Goal: Transaction & Acquisition: Purchase product/service

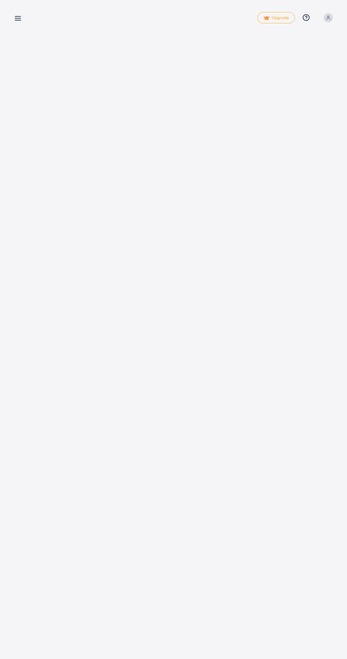
click at [18, 20] on line at bounding box center [18, 20] width 6 height 0
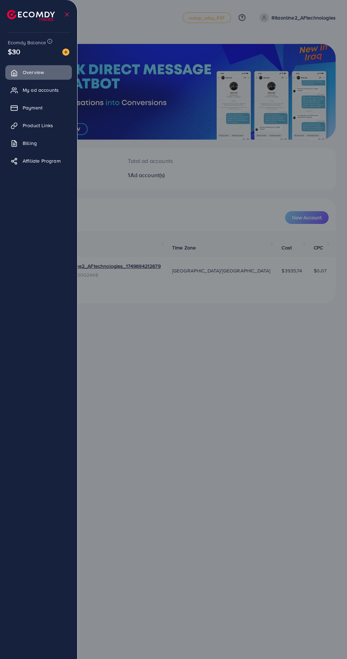
click at [60, 97] on link "My ad accounts" at bounding box center [38, 90] width 67 height 14
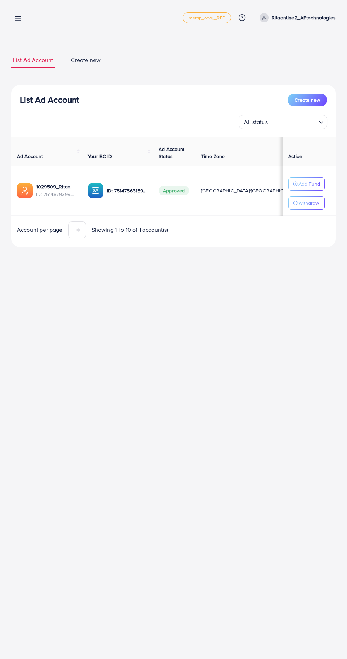
click at [314, 180] on p "Add Fund" at bounding box center [310, 184] width 22 height 9
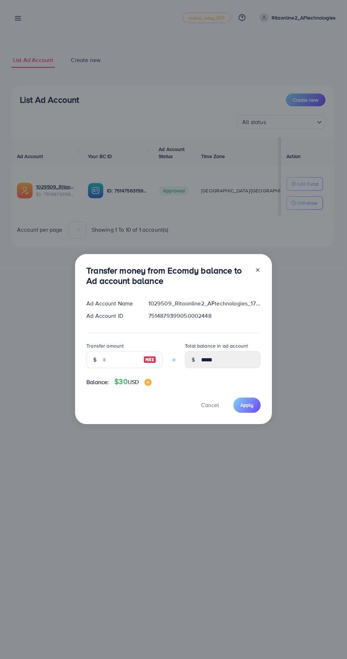
click at [257, 270] on line at bounding box center [258, 270] width 3 height 3
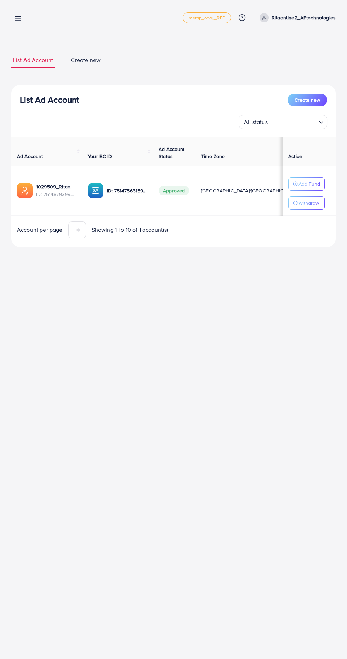
click at [314, 20] on p "Ritaonline2_AFtechnologies" at bounding box center [304, 17] width 64 height 9
click at [315, 61] on link "Log out" at bounding box center [301, 58] width 67 height 16
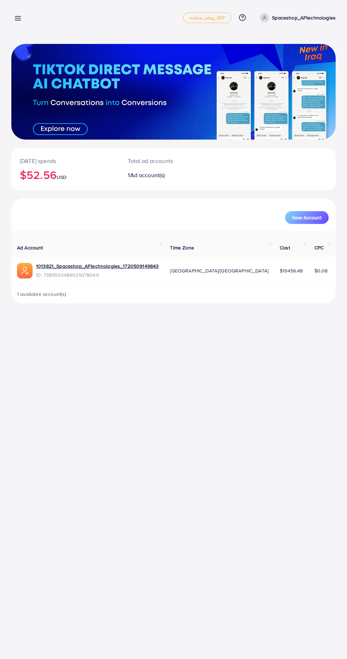
click at [18, 22] on icon at bounding box center [17, 18] width 7 height 7
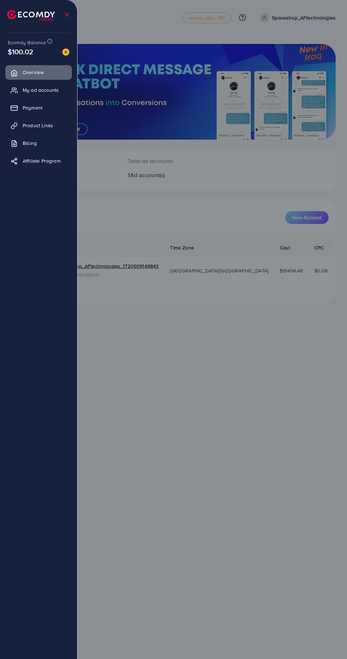
click at [50, 109] on link "Payment" at bounding box center [38, 108] width 67 height 14
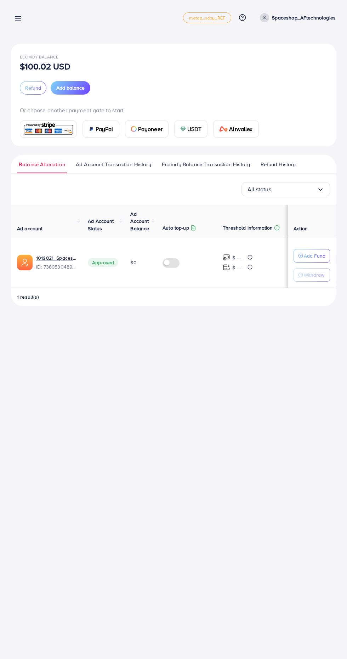
click at [194, 129] on span "USDT" at bounding box center [194, 129] width 15 height 9
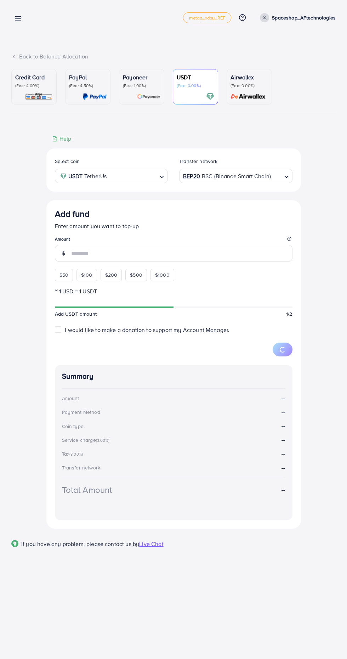
click at [231, 181] on div "BEP20 BSC (Binance Smart Chain)" at bounding box center [232, 175] width 100 height 12
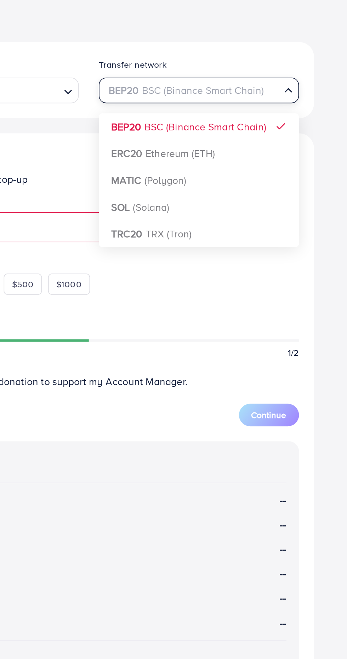
click at [220, 257] on div "Select coin USDT TetherUs Loading... Transfer network BEP20 BSC (Binance Smart …" at bounding box center [173, 342] width 255 height 389
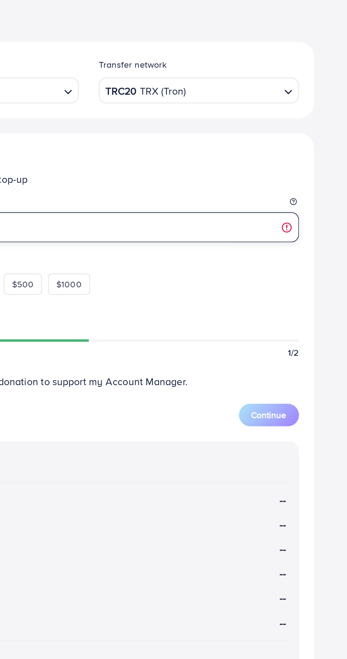
click at [187, 258] on input "number" at bounding box center [181, 253] width 221 height 17
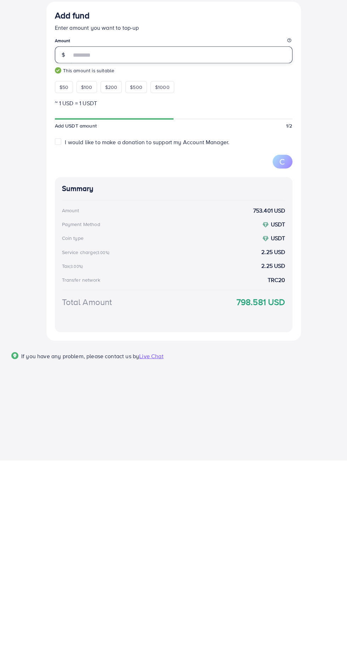
type input "***"
click at [286, 366] on button "Continue" at bounding box center [276, 359] width 34 height 13
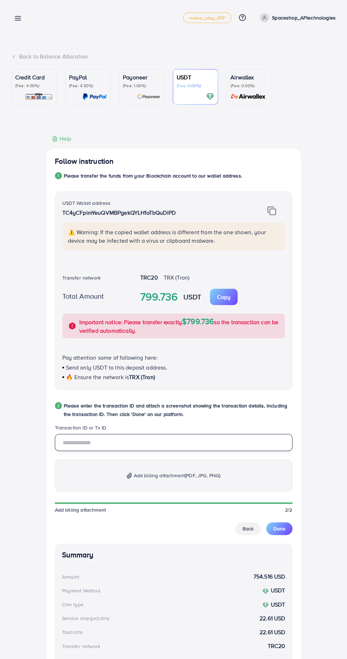
click at [127, 439] on input "text" at bounding box center [174, 442] width 238 height 17
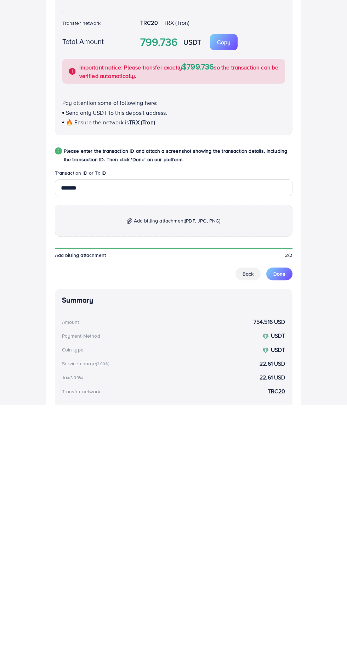
click at [227, 482] on p "Add billing attachment (PDF, JPG, PNG)" at bounding box center [174, 476] width 238 height 32
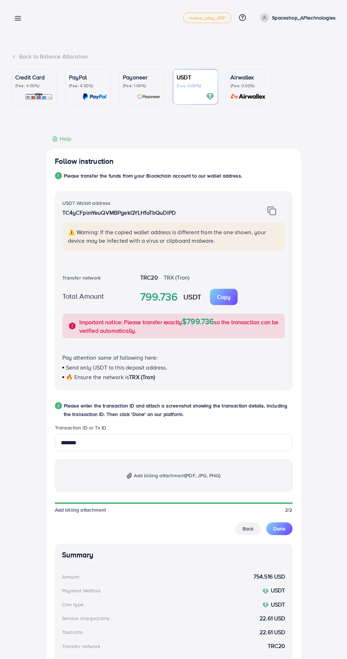
click at [277, 531] on span "Done" at bounding box center [280, 528] width 12 height 7
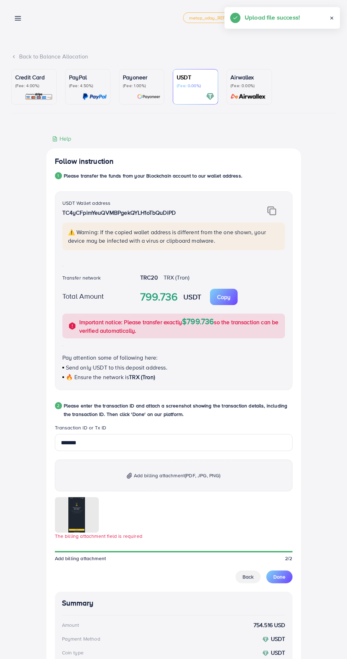
click at [277, 579] on span "Done" at bounding box center [280, 576] width 12 height 7
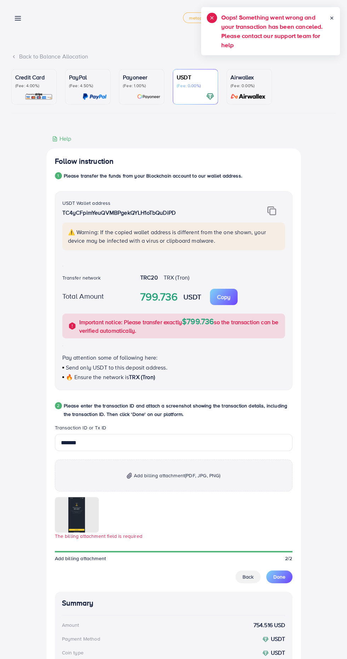
click at [145, 484] on p "Add billing attachment (PDF, JPG, PNG)" at bounding box center [174, 476] width 238 height 32
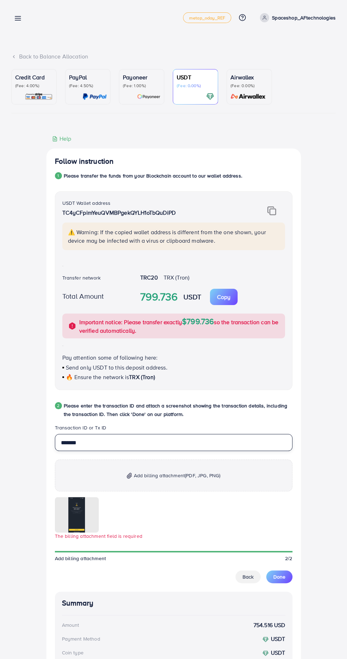
click at [123, 443] on input "*******" at bounding box center [174, 442] width 238 height 17
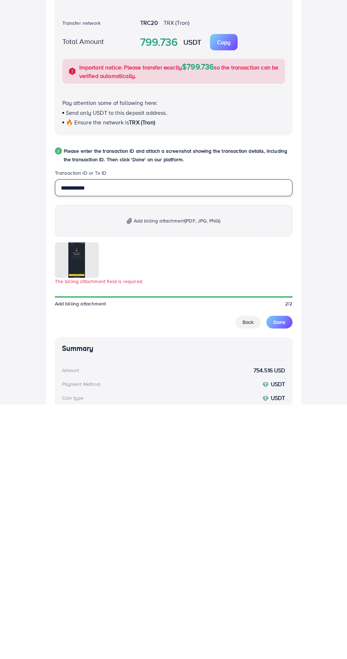
type input "**********"
click at [322, 550] on div "**********" at bounding box center [173, 445] width 325 height 620
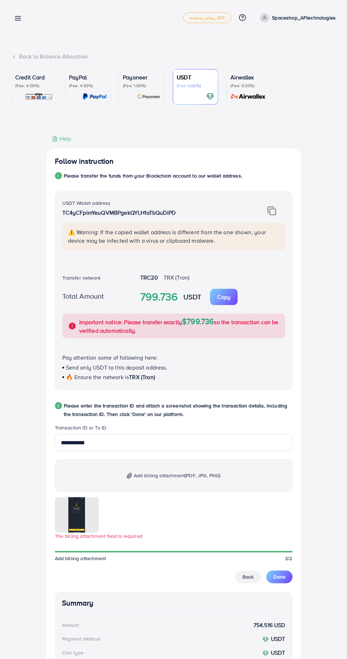
click at [0, 0] on div at bounding box center [0, 0] width 0 height 0
click at [0, 0] on icon at bounding box center [0, 0] width 0 height 0
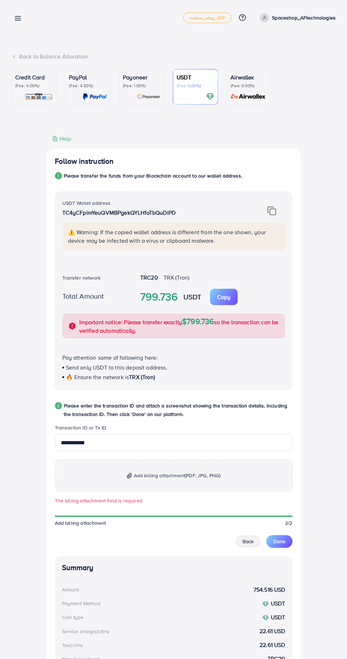
click at [156, 477] on span "Add billing attachment (PDF, JPG, PNG)" at bounding box center [177, 475] width 87 height 9
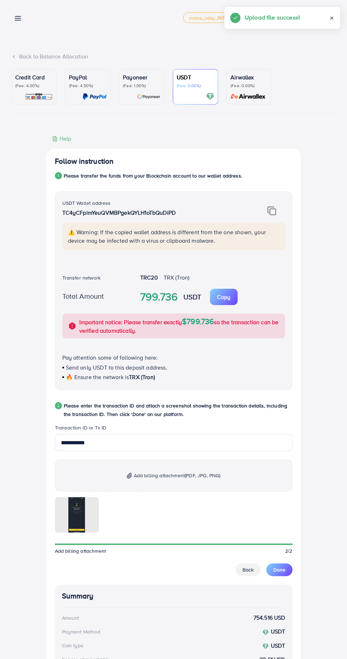
click at [279, 529] on div at bounding box center [174, 514] width 238 height 35
click at [280, 570] on span "Done" at bounding box center [280, 569] width 12 height 7
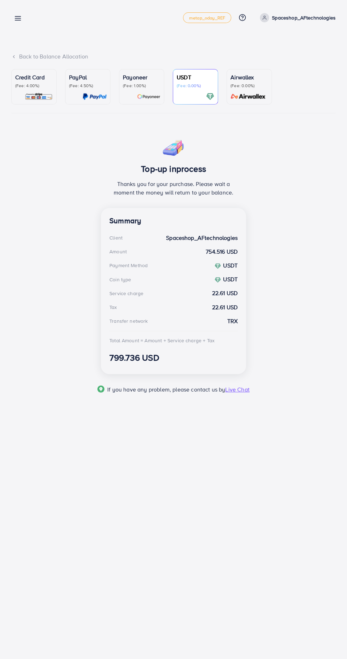
click at [18, 18] on line at bounding box center [18, 18] width 6 height 0
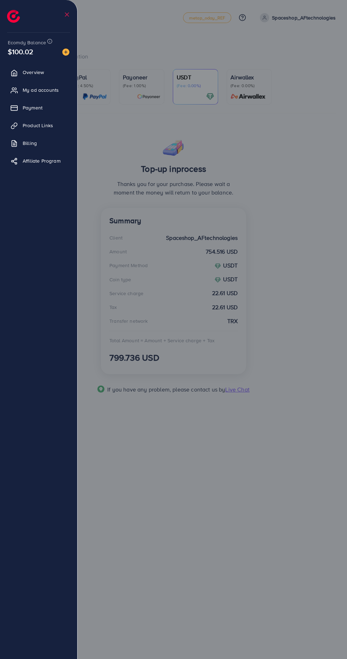
click at [298, 23] on div at bounding box center [173, 395] width 347 height 791
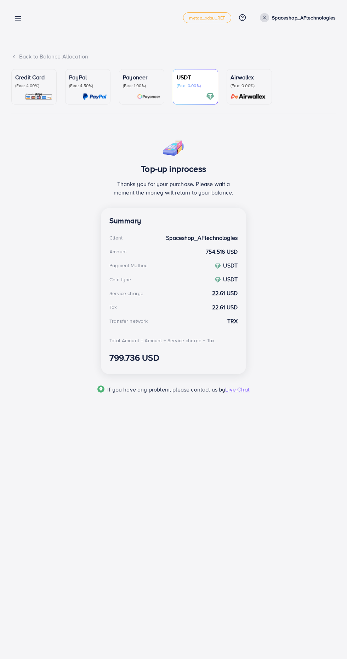
click at [288, 21] on p "Spaceshop_AFtechnologies" at bounding box center [304, 17] width 64 height 9
click at [314, 57] on link "Log out" at bounding box center [301, 58] width 67 height 16
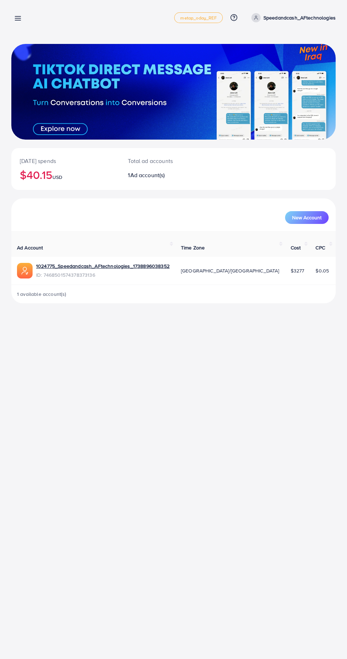
click at [18, 20] on line at bounding box center [18, 20] width 6 height 0
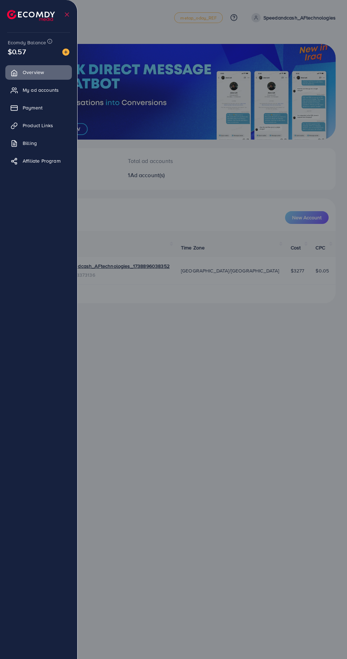
click at [57, 110] on link "Payment" at bounding box center [38, 108] width 67 height 14
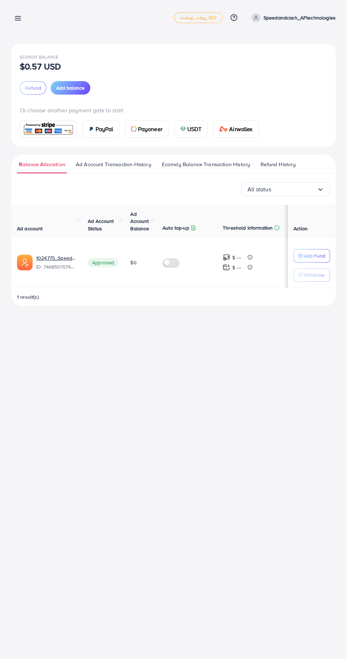
click at [189, 135] on div "USDT" at bounding box center [191, 128] width 33 height 17
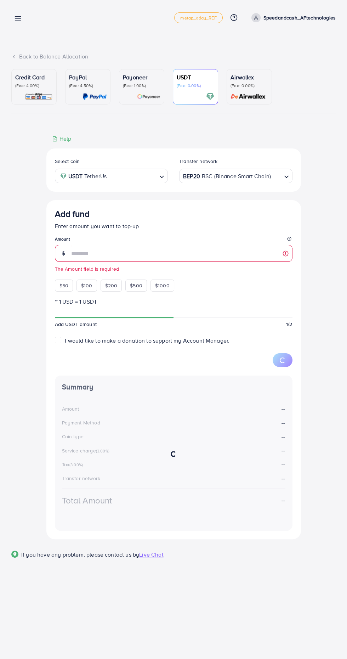
click at [274, 179] on input "Search for option" at bounding box center [277, 175] width 10 height 11
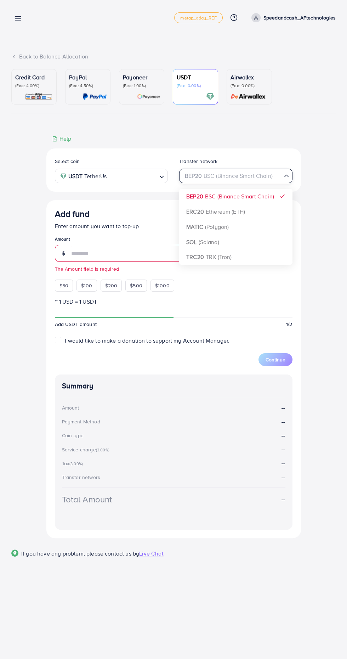
click at [220, 261] on div "Select coin USDT TetherUs Loading... Transfer network BEP20 BSC (Binance Smart …" at bounding box center [173, 342] width 255 height 389
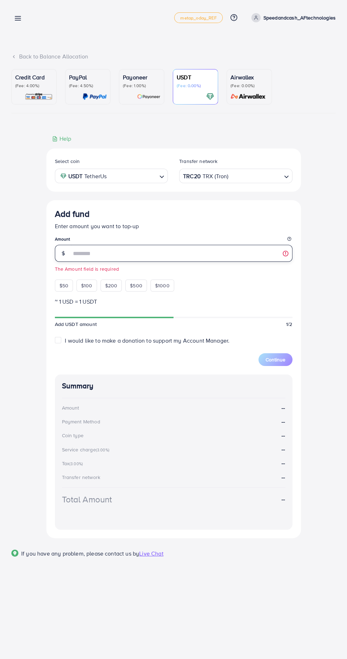
click at [182, 256] on input "number" at bounding box center [181, 253] width 221 height 17
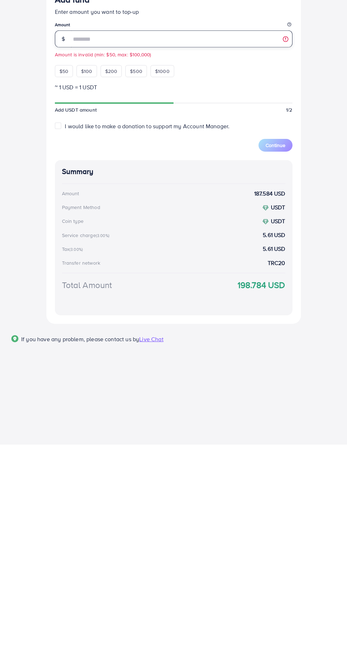
type input "***"
click at [284, 362] on span "Continue" at bounding box center [276, 359] width 20 height 7
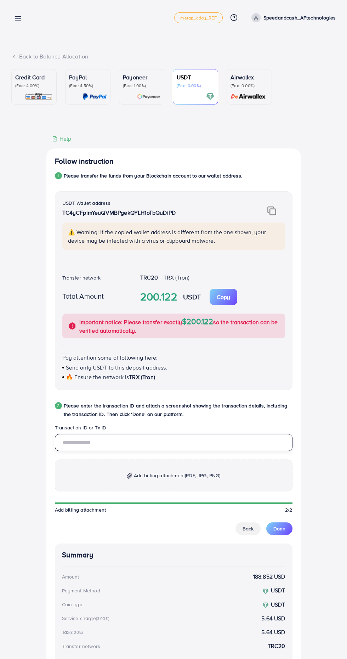
click at [118, 445] on input "text" at bounding box center [174, 442] width 238 height 17
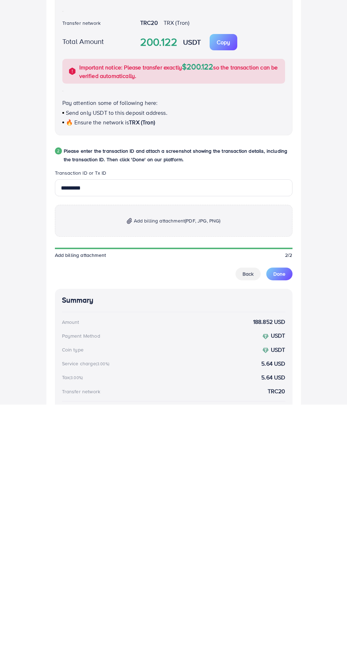
click at [227, 479] on p "Add billing attachment (PDF, JPG, PNG)" at bounding box center [174, 476] width 238 height 32
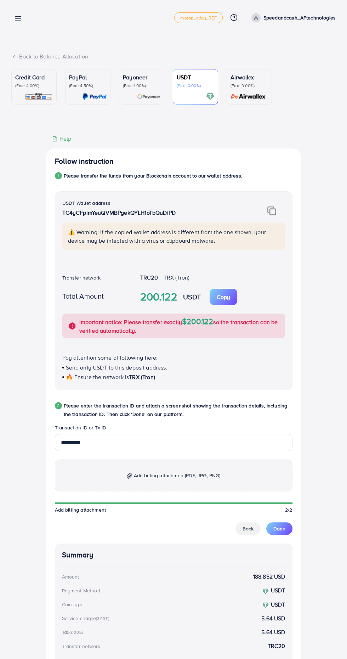
click at [280, 529] on span "Done" at bounding box center [280, 528] width 12 height 7
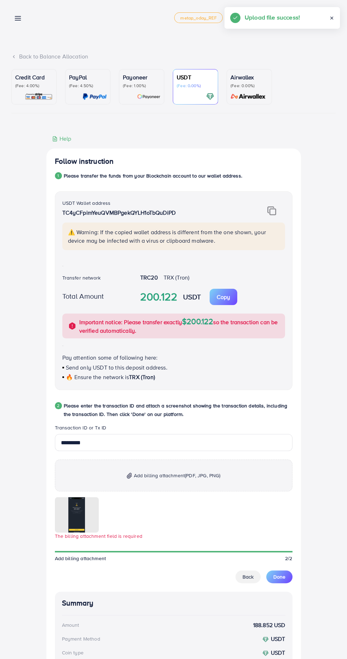
click at [0, 0] on div at bounding box center [0, 0] width 0 height 0
click at [0, 0] on icon at bounding box center [0, 0] width 0 height 0
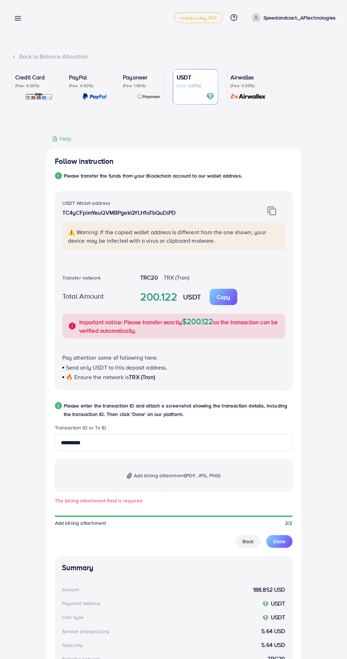
click at [151, 485] on p "Add billing attachment (PDF, JPG, PNG)" at bounding box center [174, 476] width 238 height 32
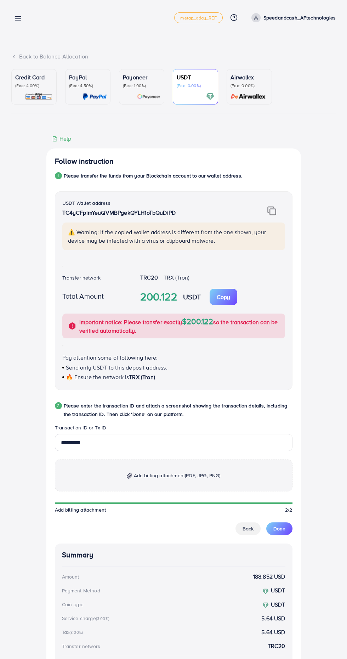
click at [279, 529] on span "Done" at bounding box center [280, 528] width 12 height 7
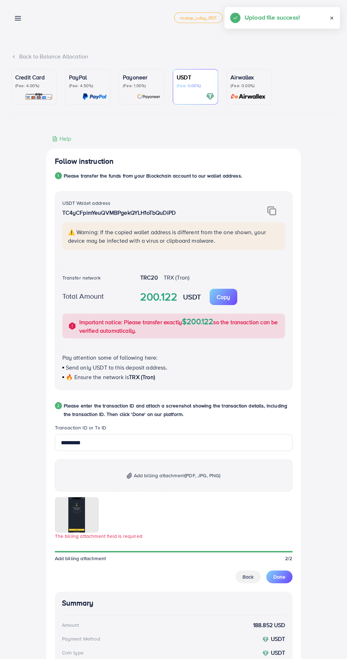
click at [285, 580] on span "Done" at bounding box center [280, 576] width 12 height 7
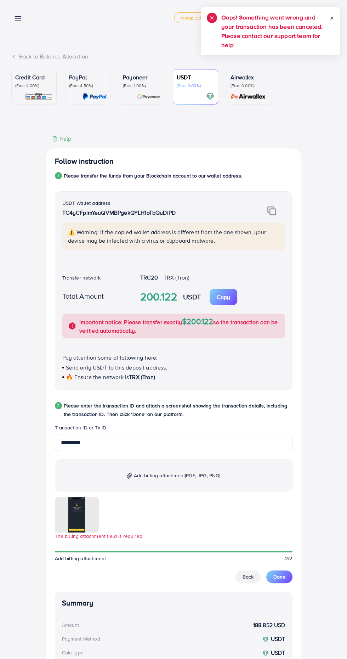
click at [0, 0] on div at bounding box center [0, 0] width 0 height 0
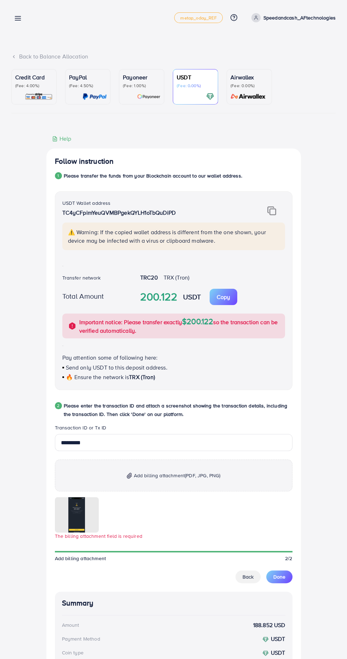
click at [0, 0] on icon at bounding box center [0, 0] width 0 height 0
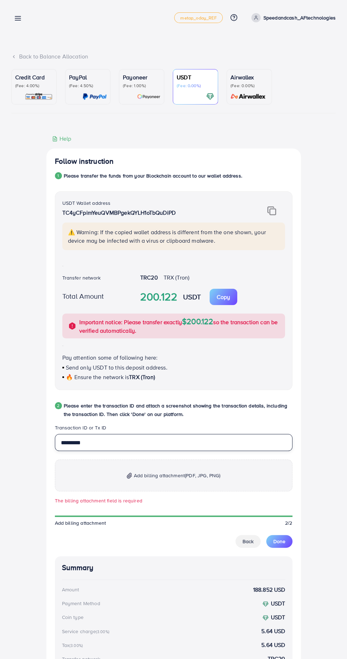
click at [131, 441] on input "*********" at bounding box center [174, 442] width 238 height 17
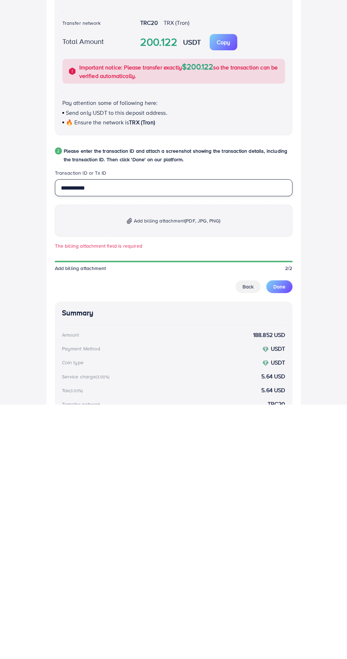
type input "**********"
click at [237, 486] on p "Add billing attachment (PDF, JPG, PNG)" at bounding box center [174, 476] width 238 height 32
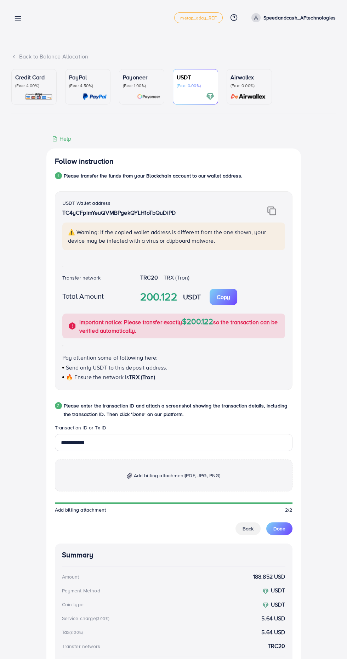
click at [274, 532] on span "Done" at bounding box center [280, 528] width 12 height 7
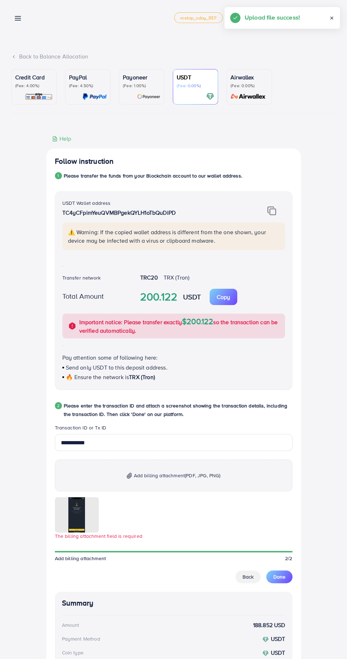
click at [122, 550] on div at bounding box center [174, 551] width 238 height 6
click at [131, 552] on div at bounding box center [174, 551] width 238 height 1
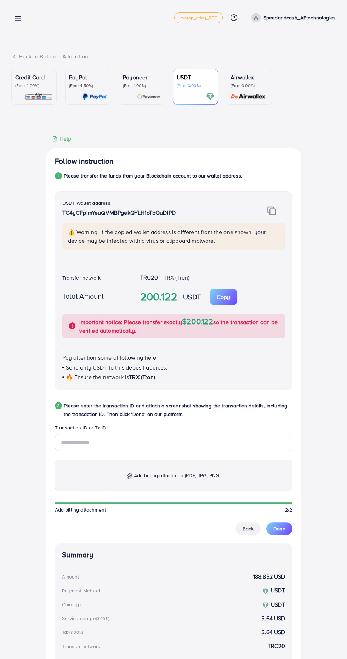
click at [204, 475] on span "(PDF, JPG, PNG)" at bounding box center [202, 475] width 35 height 7
click at [126, 444] on input "text" at bounding box center [174, 442] width 238 height 17
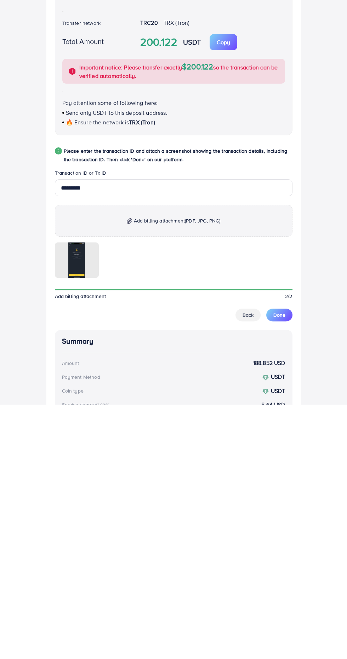
click at [277, 571] on span "Done" at bounding box center [280, 569] width 12 height 7
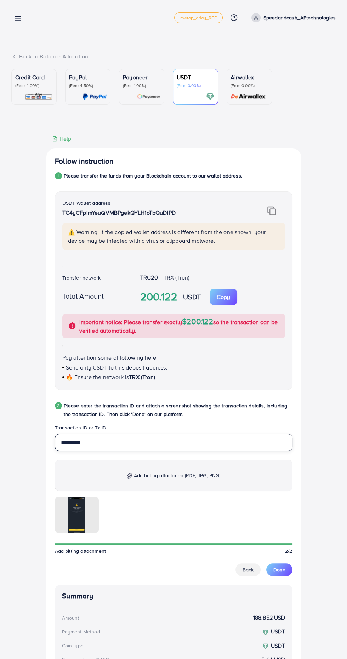
click at [170, 448] on input "*********" at bounding box center [174, 442] width 238 height 17
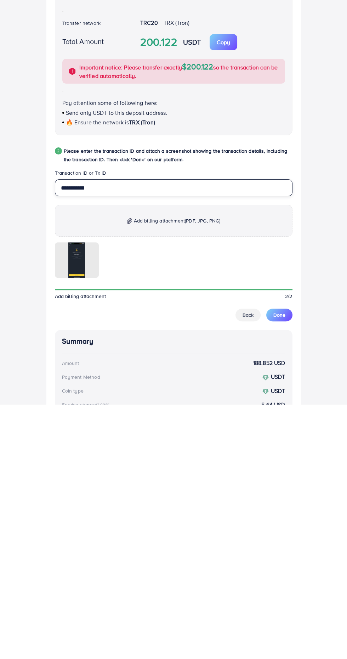
type input "**********"
click at [277, 569] on span "Done" at bounding box center [280, 569] width 12 height 7
